Goal: Information Seeking & Learning: Learn about a topic

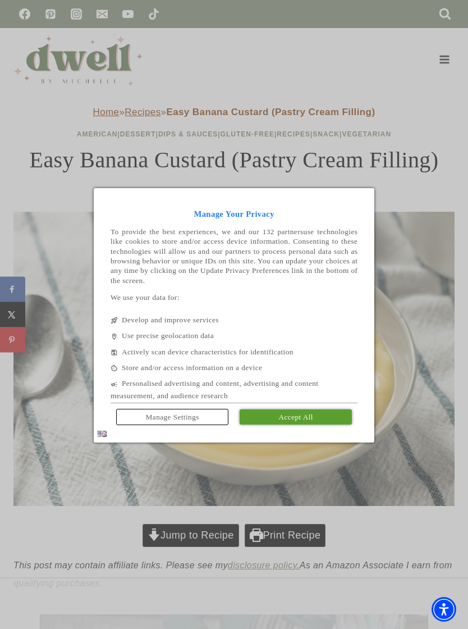
click at [410, 213] on div at bounding box center [234, 314] width 468 height 629
click at [197, 419] on span "Manage Settings" at bounding box center [172, 417] width 53 height 8
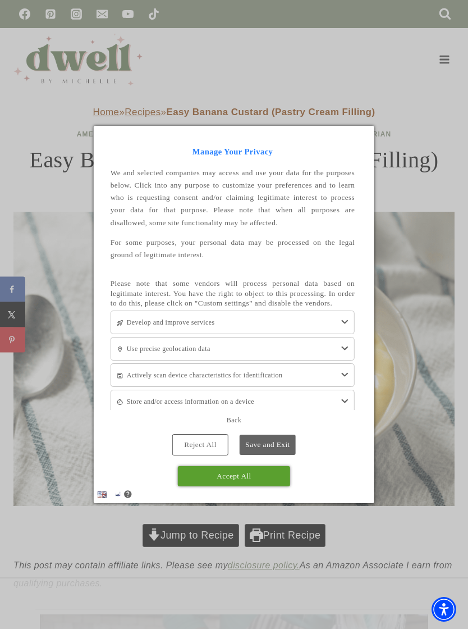
click at [205, 443] on link "Reject All" at bounding box center [200, 444] width 56 height 21
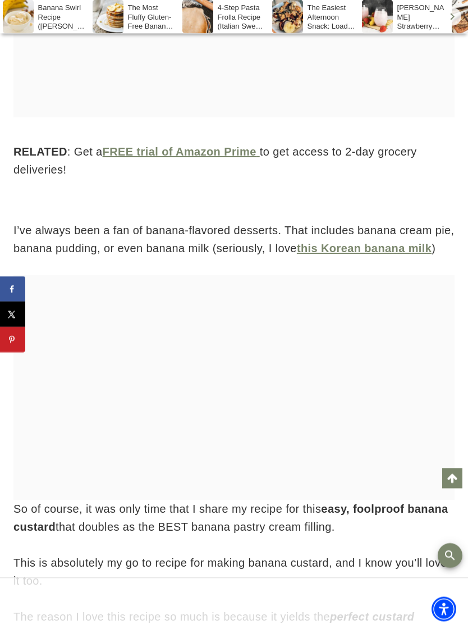
scroll to position [1197, 0]
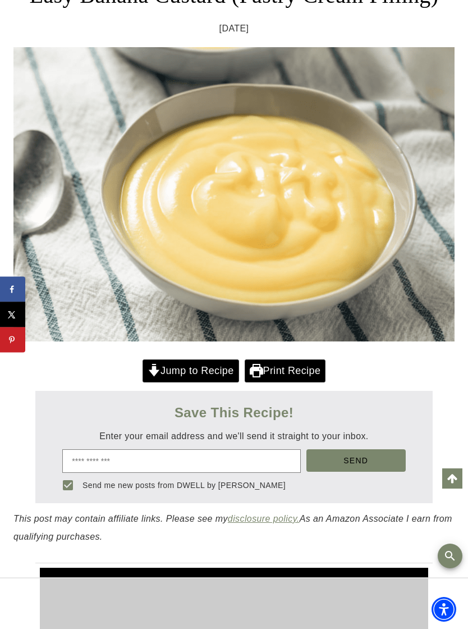
click at [213, 341] on img at bounding box center [233, 194] width 441 height 294
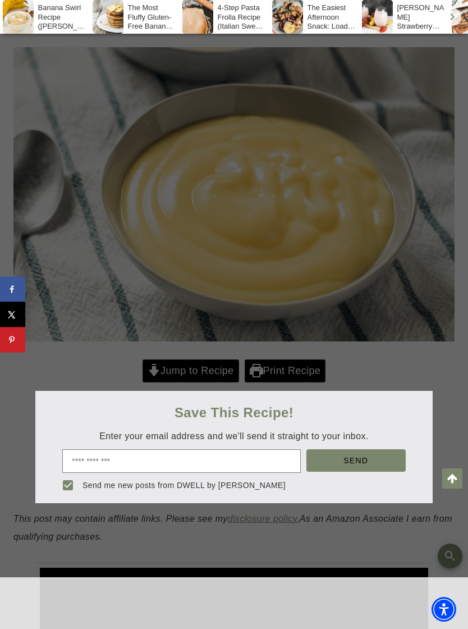
click at [219, 404] on div at bounding box center [234, 314] width 468 height 629
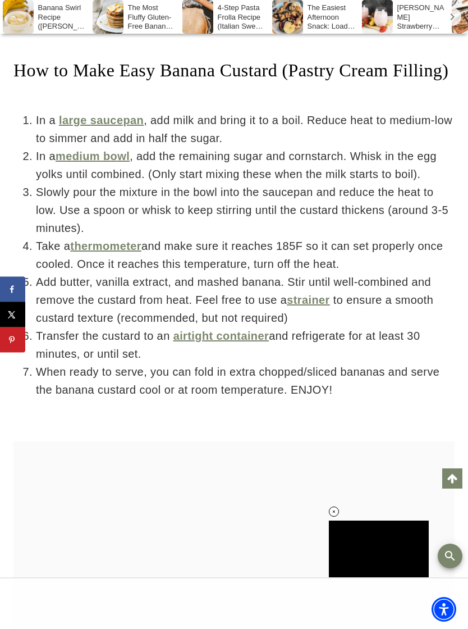
scroll to position [3697, 0]
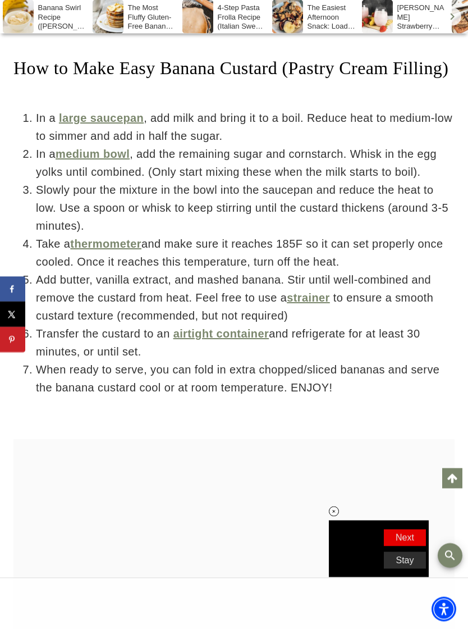
click at [259, 496] on div at bounding box center [233, 551] width 441 height 224
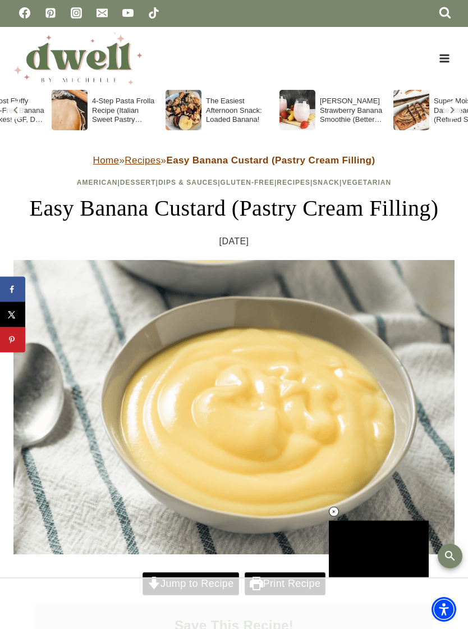
scroll to position [0, 169]
